Goal: Task Accomplishment & Management: Manage account settings

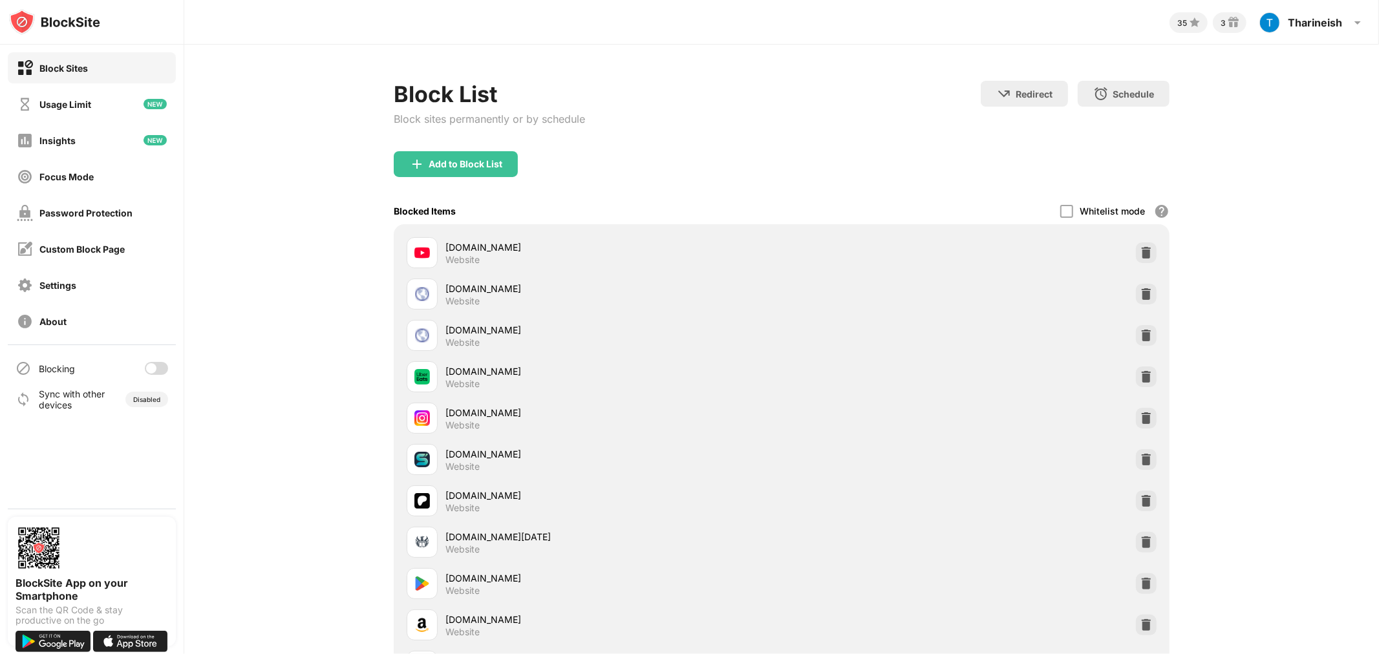
click at [156, 366] on div at bounding box center [156, 368] width 23 height 13
click at [157, 365] on div at bounding box center [161, 368] width 10 height 10
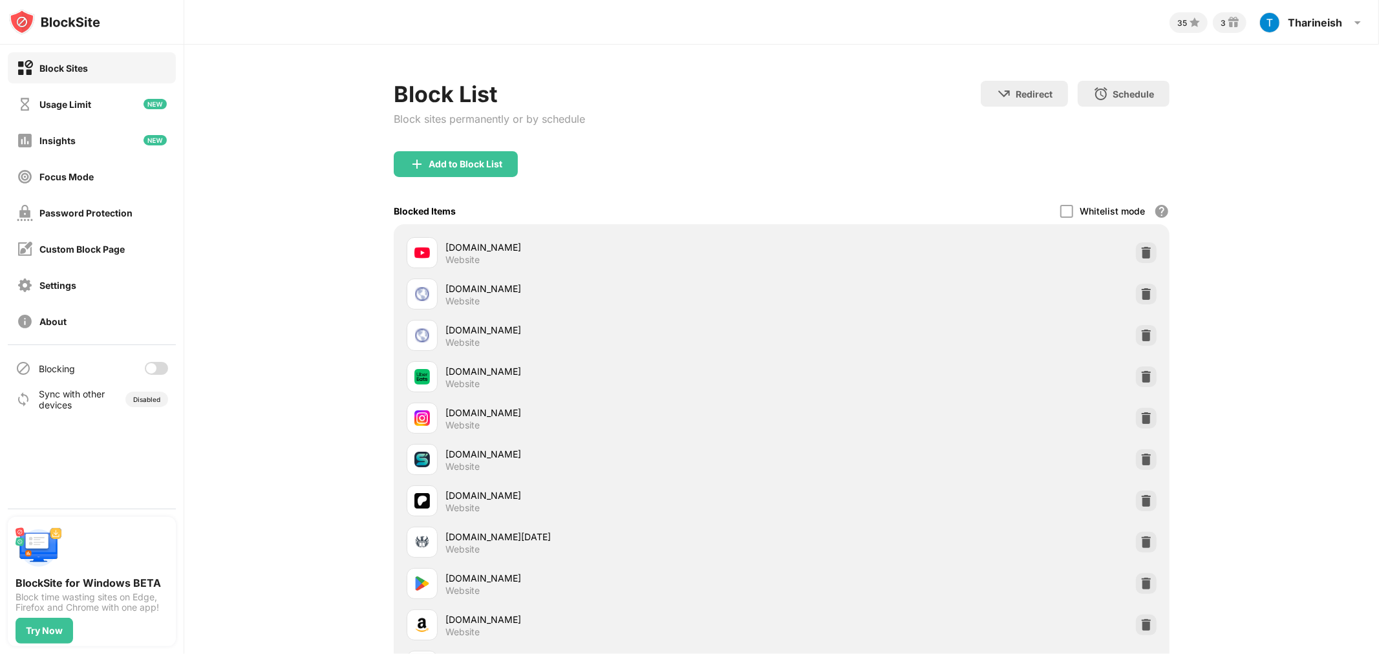
click at [151, 375] on div "Blocking" at bounding box center [92, 368] width 168 height 31
click at [154, 370] on div at bounding box center [151, 368] width 10 height 10
